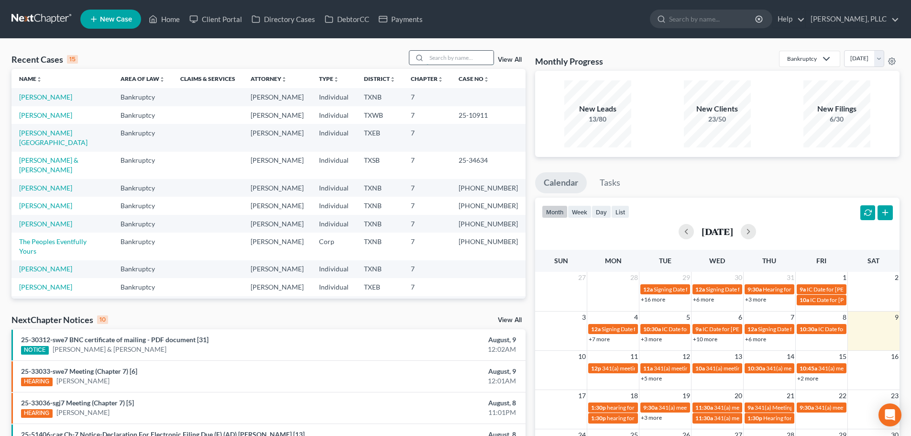
click at [434, 57] on input "search" at bounding box center [460, 58] width 67 height 14
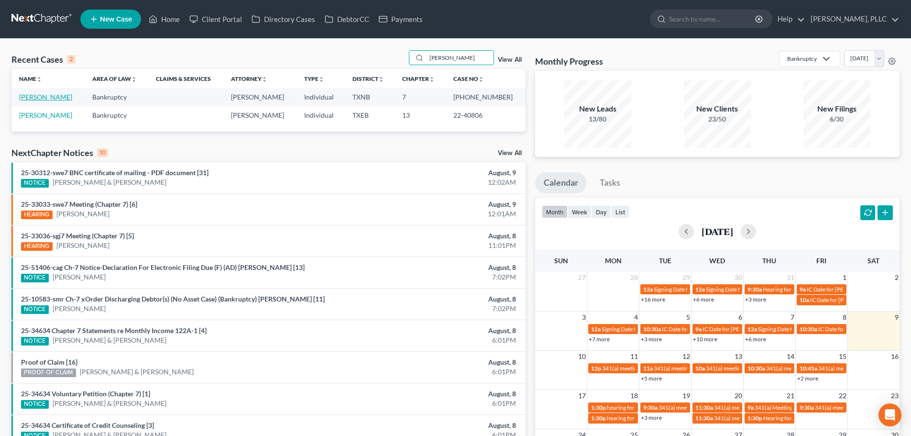
type input "[PERSON_NAME]"
click at [47, 99] on link "[PERSON_NAME]" at bounding box center [45, 97] width 53 height 8
select select "0"
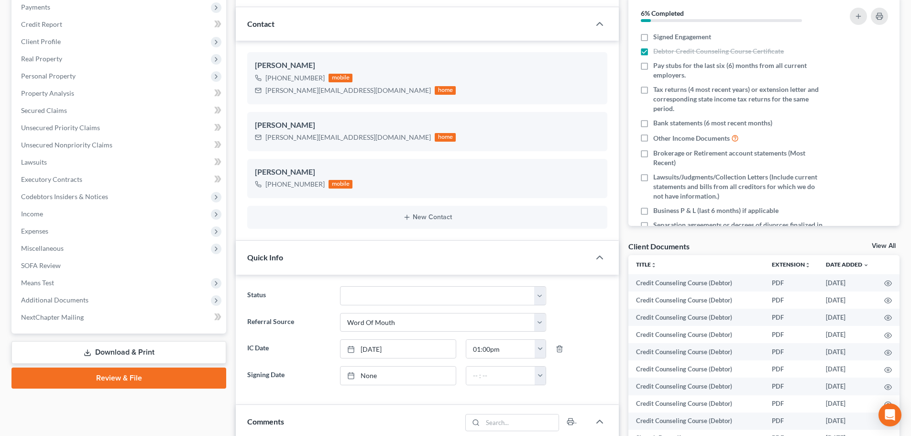
scroll to position [143, 0]
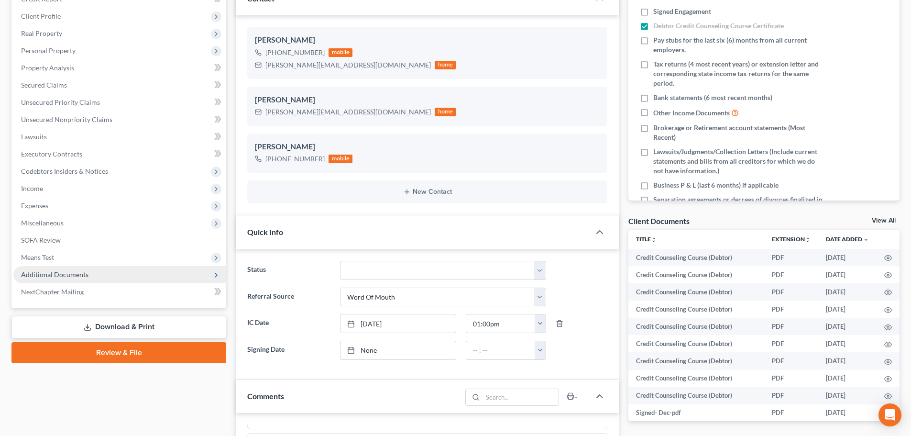
click at [72, 274] on span "Additional Documents" at bounding box center [54, 274] width 67 height 8
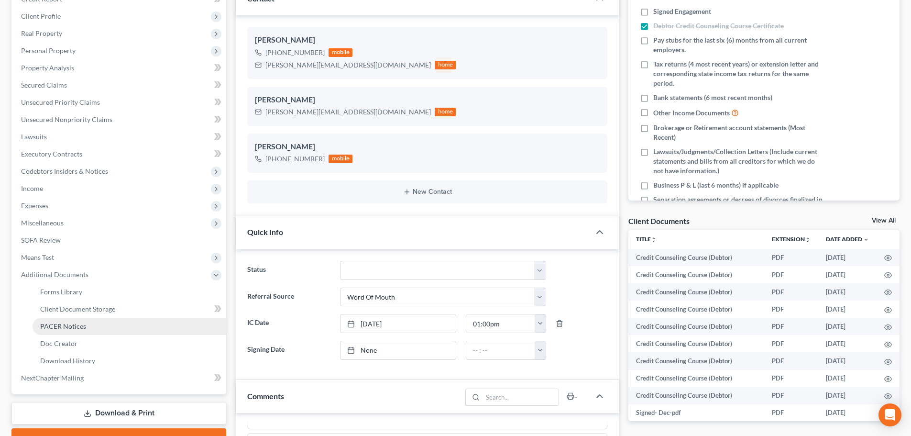
click at [73, 328] on span "PACER Notices" at bounding box center [63, 326] width 46 height 8
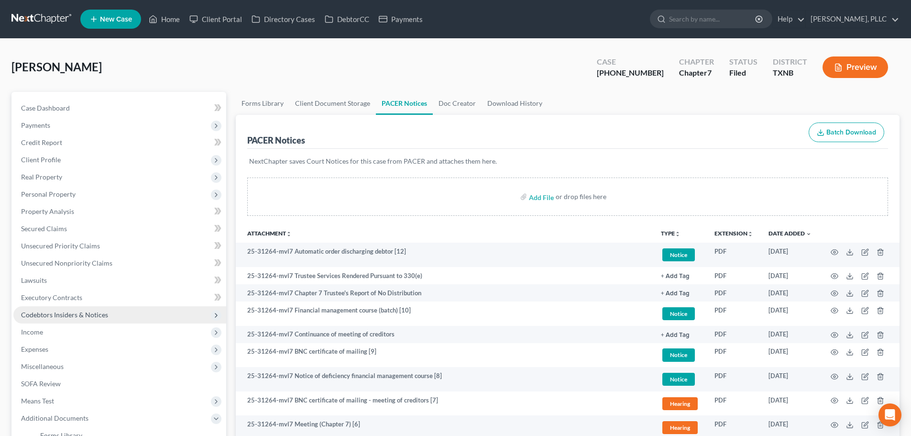
click at [96, 314] on span "Codebtors Insiders & Notices" at bounding box center [64, 314] width 87 height 8
